Goal: Find specific page/section: Find specific page/section

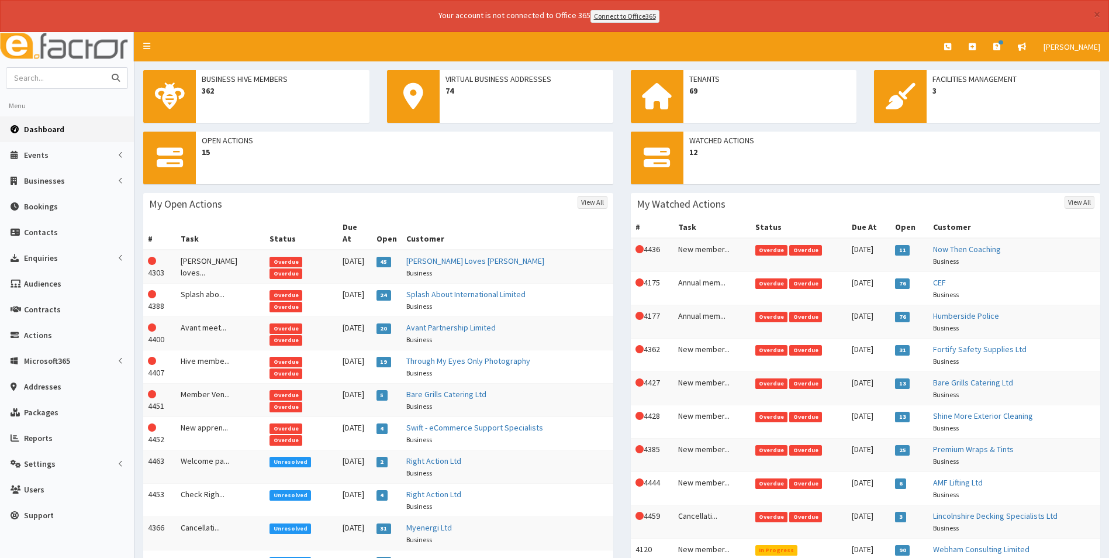
drag, startPoint x: 0, startPoint y: 0, endPoint x: 77, endPoint y: 78, distance: 109.6
click at [77, 78] on input "text" at bounding box center [55, 78] width 98 height 20
type input "cleethorpes"
click at [104, 68] on button "submit" at bounding box center [115, 78] width 23 height 20
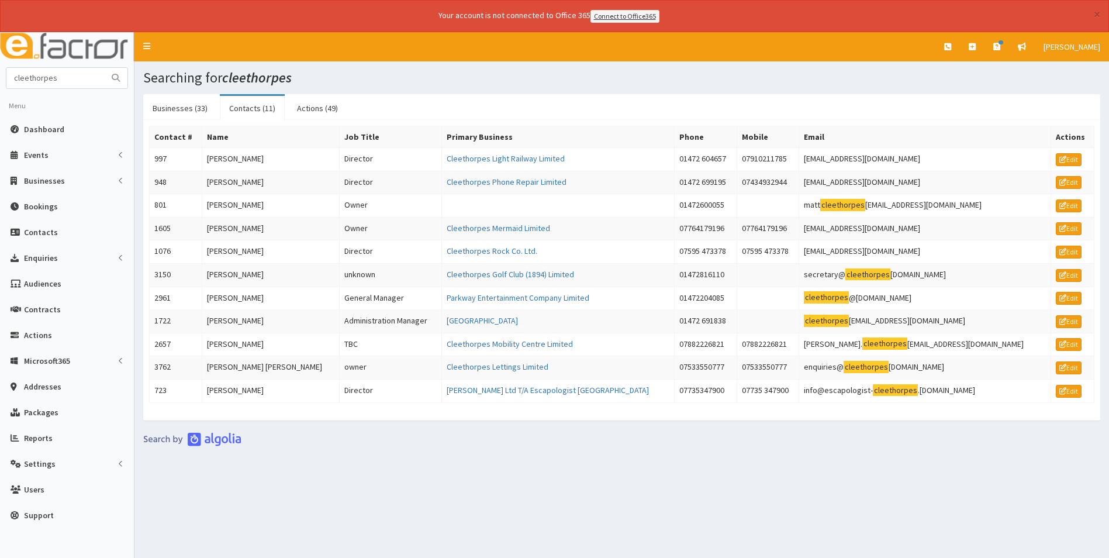
drag, startPoint x: 51, startPoint y: 126, endPoint x: 70, endPoint y: 108, distance: 26.1
click at [51, 126] on span "Dashboard" at bounding box center [44, 129] width 40 height 11
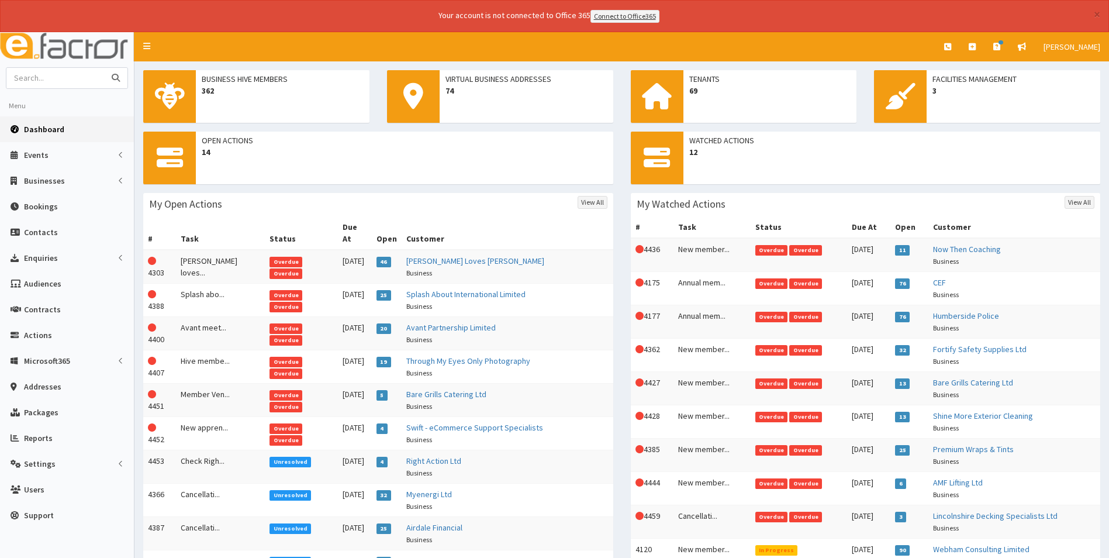
click at [73, 70] on input "text" at bounding box center [55, 78] width 98 height 20
type input "tidy"
click at [104, 68] on button "submit" at bounding box center [115, 78] width 23 height 20
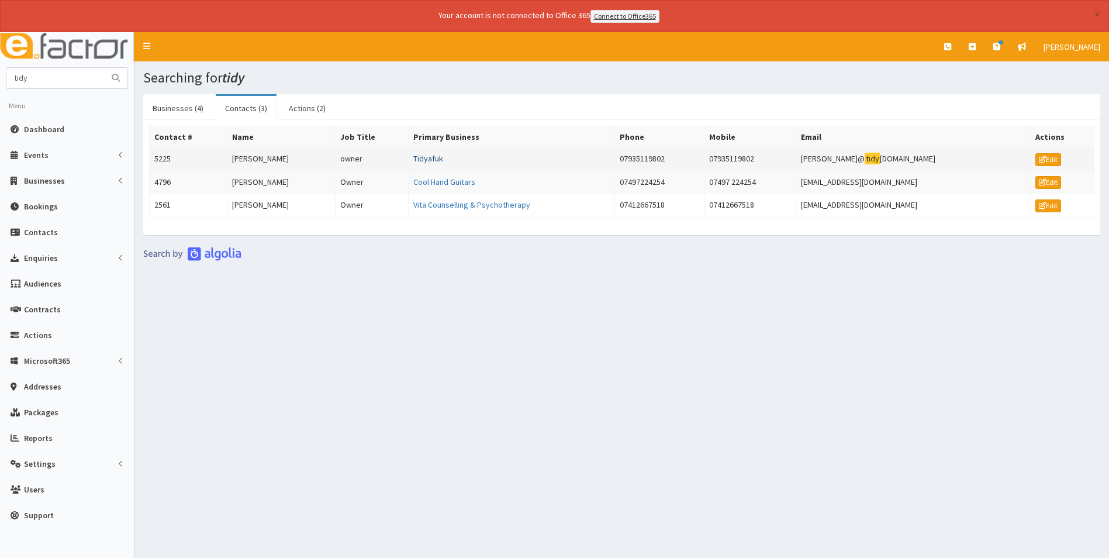
click at [427, 159] on link "Tidyafuk" at bounding box center [428, 158] width 30 height 11
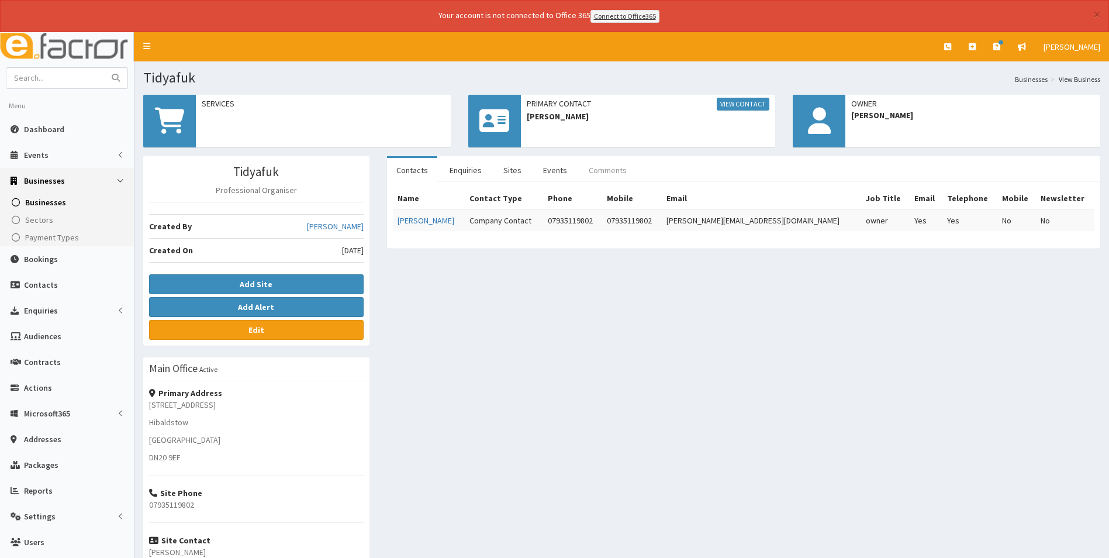
click at [588, 169] on link "Comments" at bounding box center [608, 170] width 57 height 25
